Goal: Transaction & Acquisition: Purchase product/service

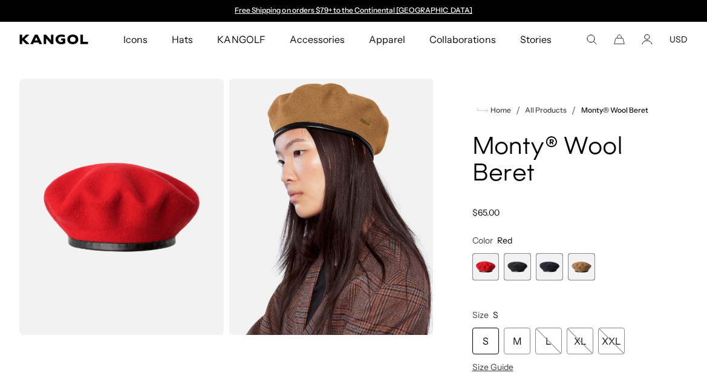
click at [519, 267] on span "2 of 4" at bounding box center [517, 266] width 27 height 27
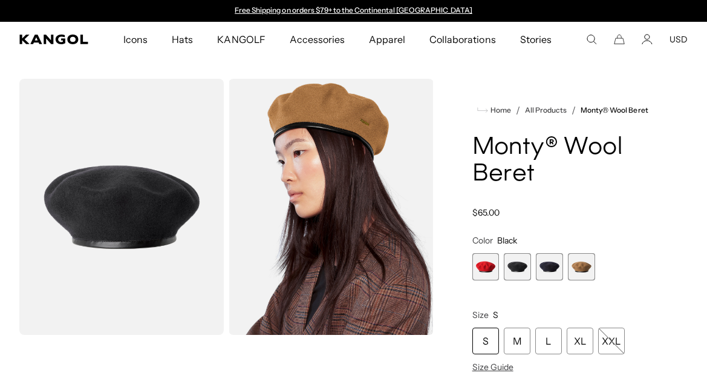
drag, startPoint x: 550, startPoint y: 270, endPoint x: 580, endPoint y: 262, distance: 30.7
click at [550, 270] on span "3 of 4" at bounding box center [549, 266] width 27 height 27
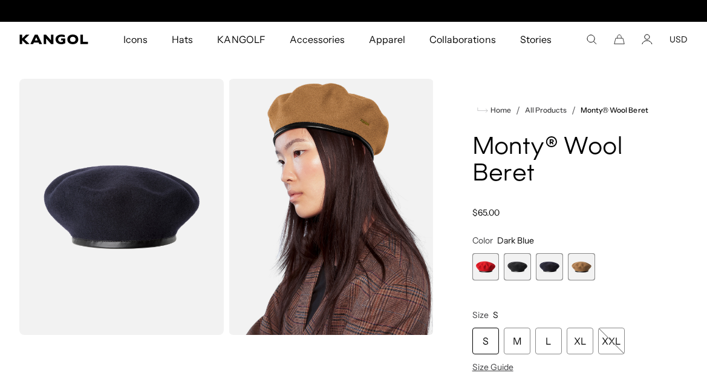
scroll to position [0, 249]
drag, startPoint x: 581, startPoint y: 266, endPoint x: 478, endPoint y: 274, distance: 103.8
click at [581, 266] on span "4 of 4" at bounding box center [581, 266] width 27 height 27
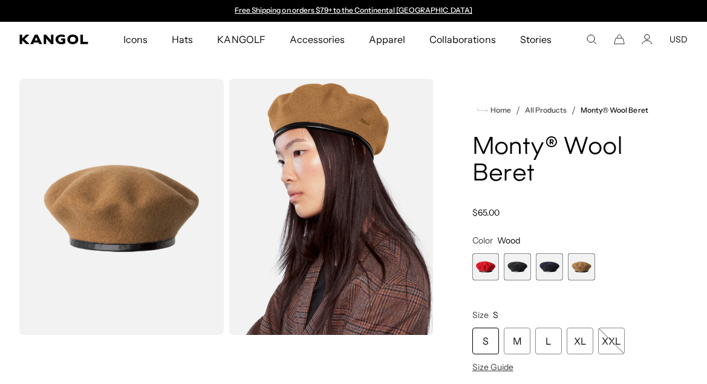
drag, startPoint x: 486, startPoint y: 256, endPoint x: 478, endPoint y: 289, distance: 33.6
click at [486, 256] on span "1 of 4" at bounding box center [485, 266] width 27 height 27
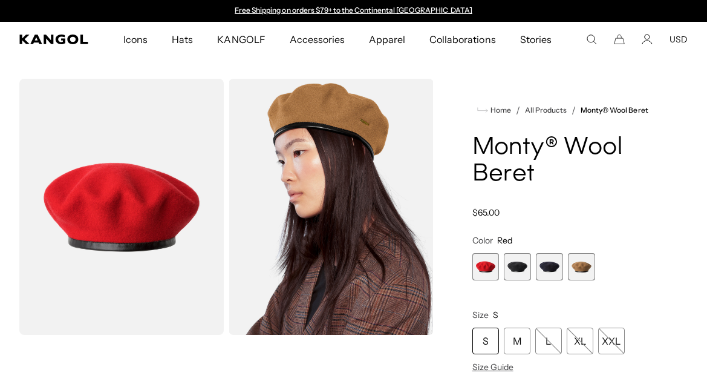
scroll to position [0, 249]
click at [481, 260] on span "1 of 4" at bounding box center [485, 266] width 27 height 27
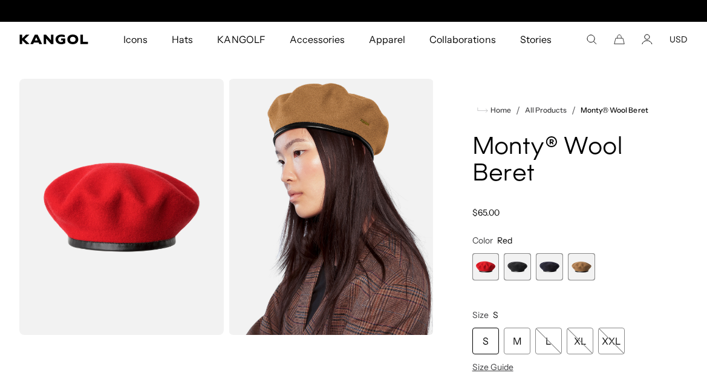
scroll to position [0, 0]
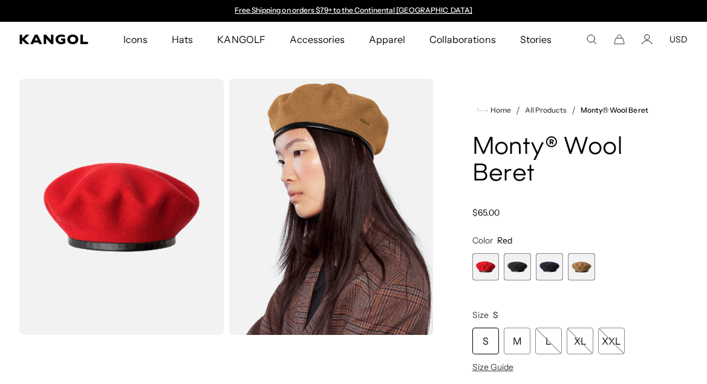
click at [517, 264] on span "2 of 4" at bounding box center [517, 266] width 27 height 27
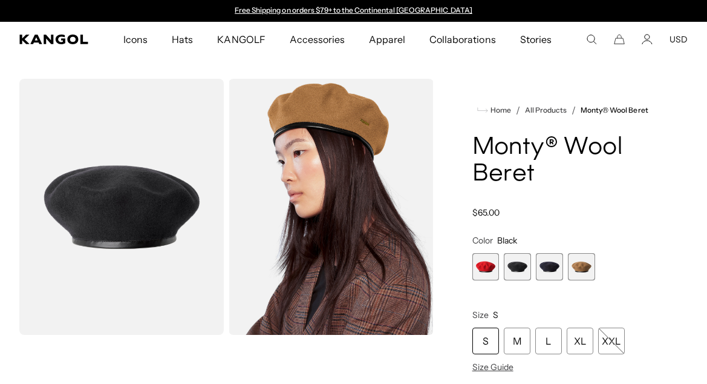
click at [151, 191] on img "Gallery Viewer" at bounding box center [121, 207] width 204 height 256
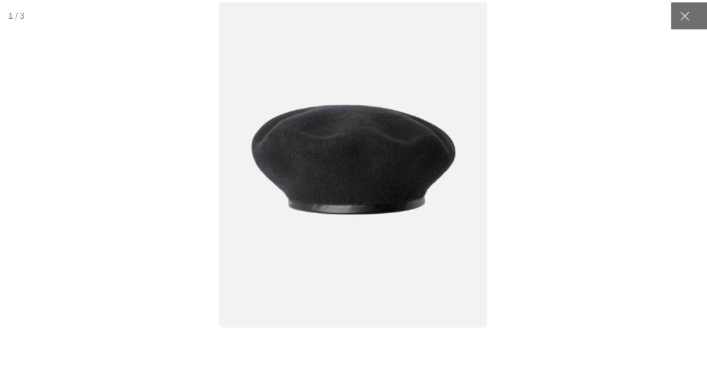
scroll to position [0, 249]
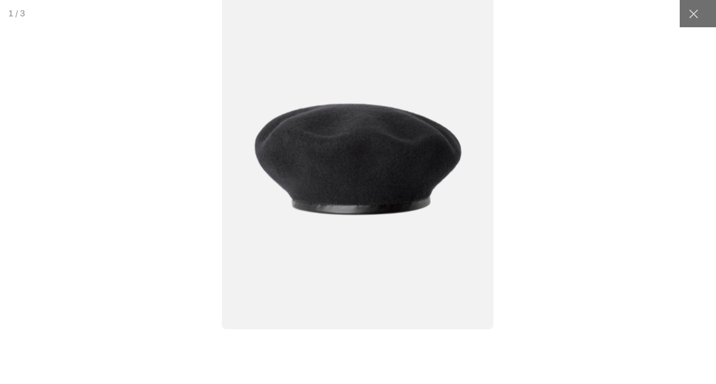
drag, startPoint x: 682, startPoint y: 11, endPoint x: 678, endPoint y: 57, distance: 46.2
click at [688, 13] on icon at bounding box center [694, 14] width 12 height 12
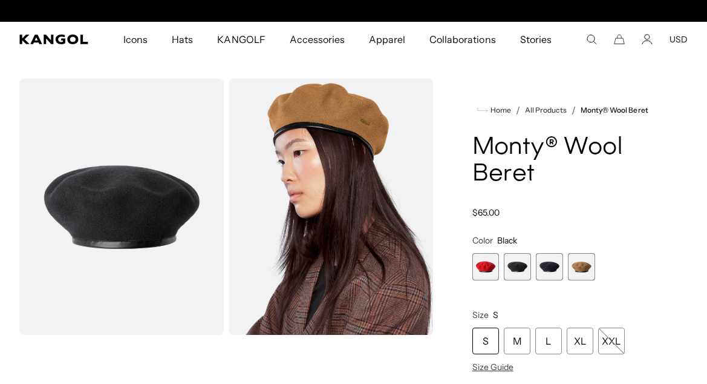
scroll to position [0, 0]
